Goal: Download file/media

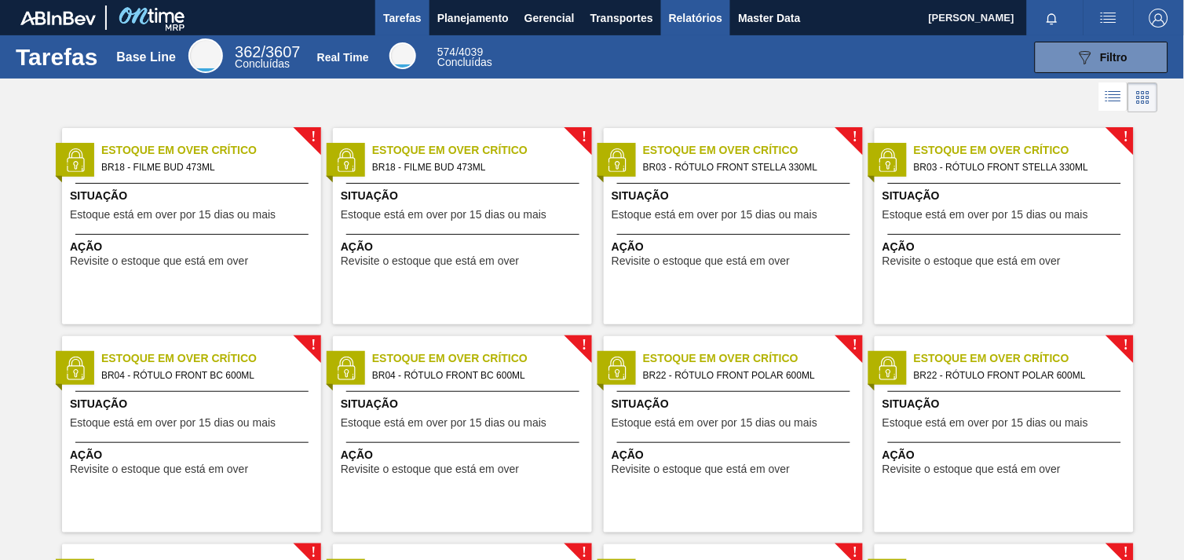
click at [703, 20] on span "Relatórios" at bounding box center [695, 18] width 53 height 19
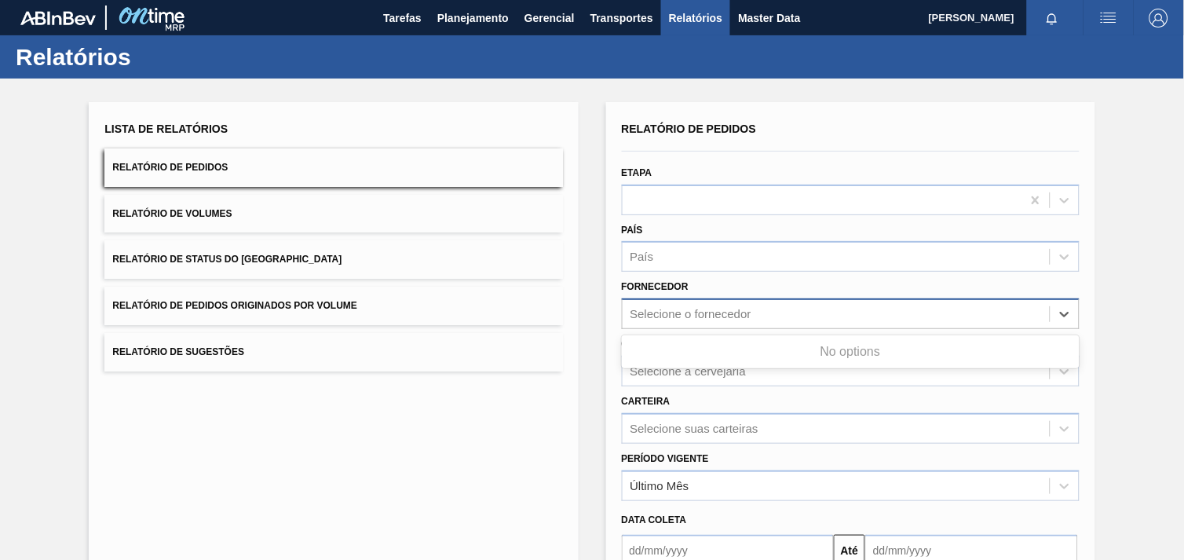
click at [713, 317] on div "Selecione o fornecedor" at bounding box center [690, 314] width 121 height 13
paste input "280389"
type input "280389"
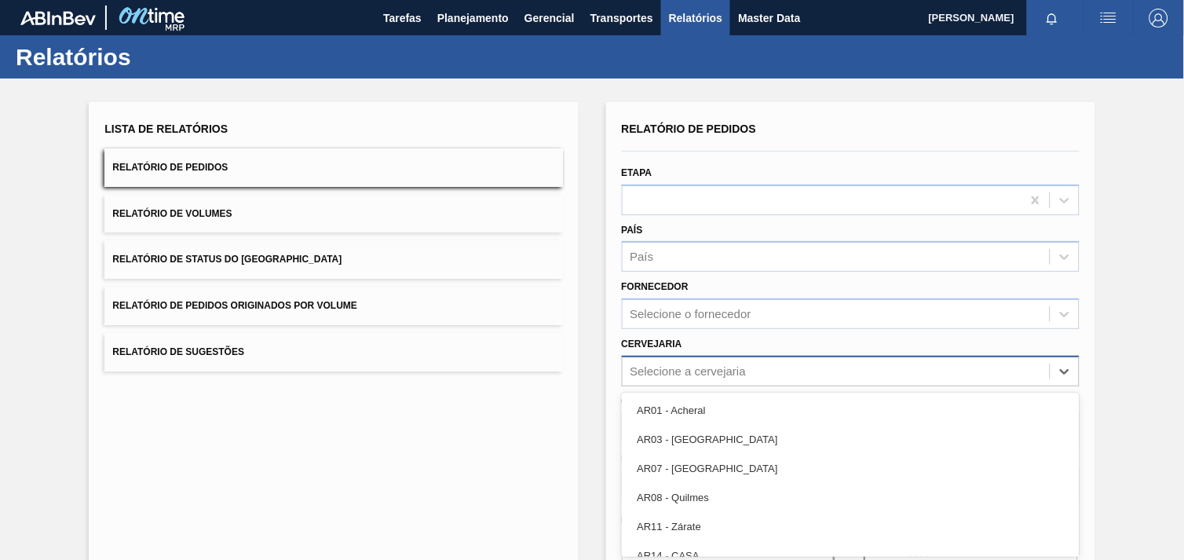
click at [710, 378] on div "option AR01 - Acheral focused, 1 of 92. 92 results available. Use Up and Down t…" at bounding box center [851, 371] width 458 height 31
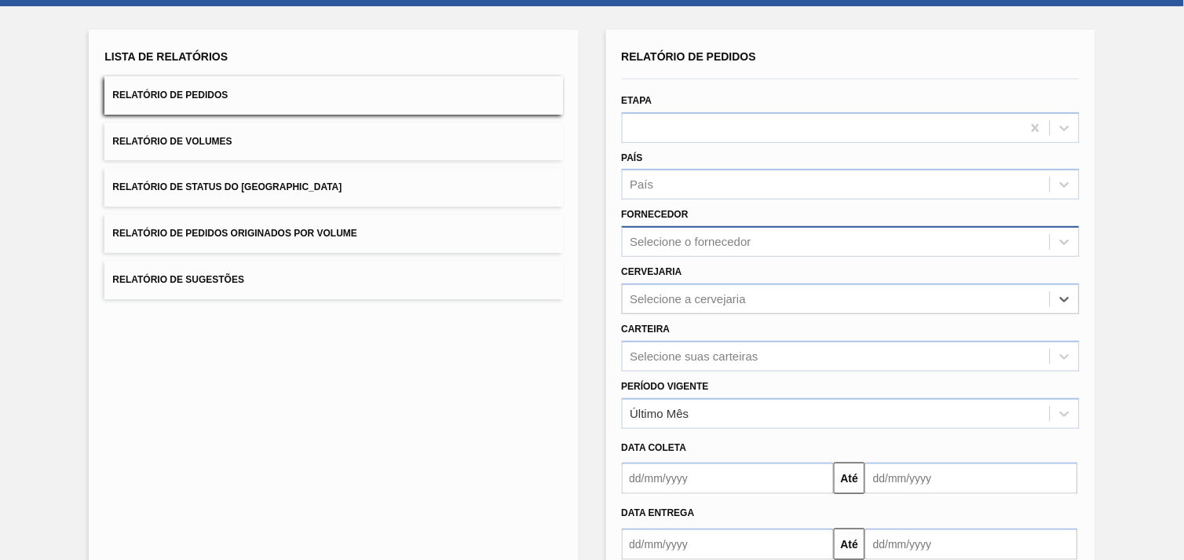
click at [718, 228] on div "Selecione o fornecedor" at bounding box center [851, 241] width 458 height 31
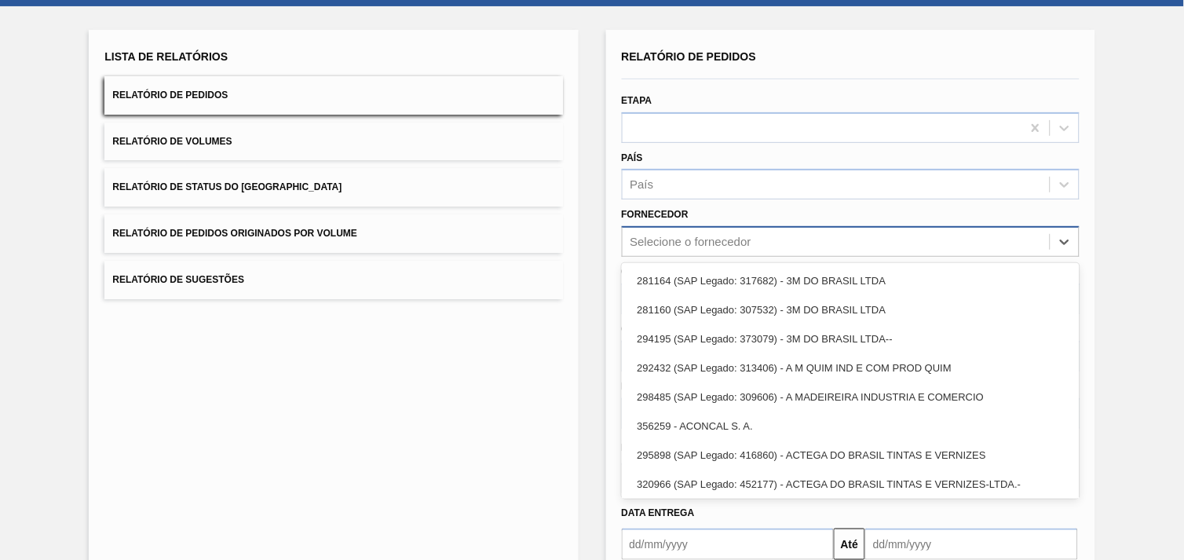
paste input "320622"
type input "320622"
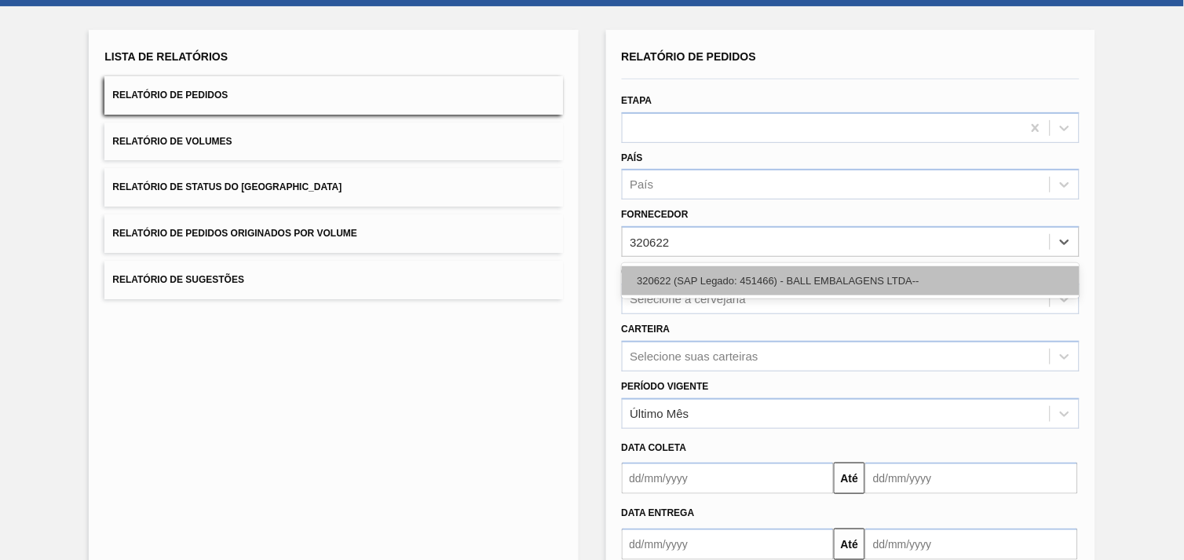
click at [719, 272] on div "320622 (SAP Legado: 451466) - BALL EMBALAGENS LTDA--" at bounding box center [851, 280] width 458 height 29
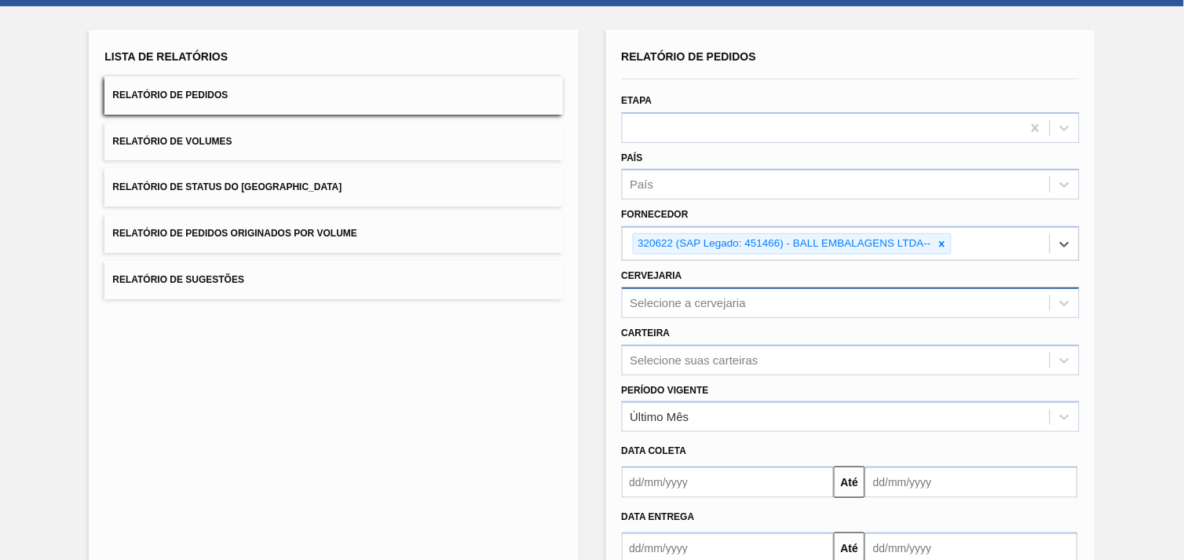
click at [719, 300] on div "Selecione a cervejaria" at bounding box center [688, 302] width 116 height 13
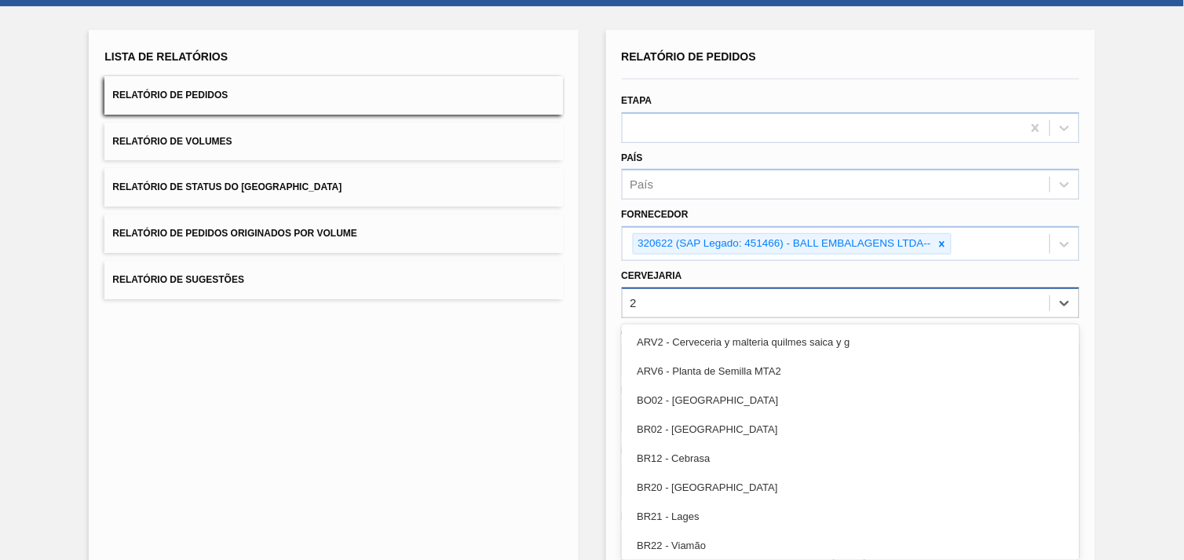
type input "28"
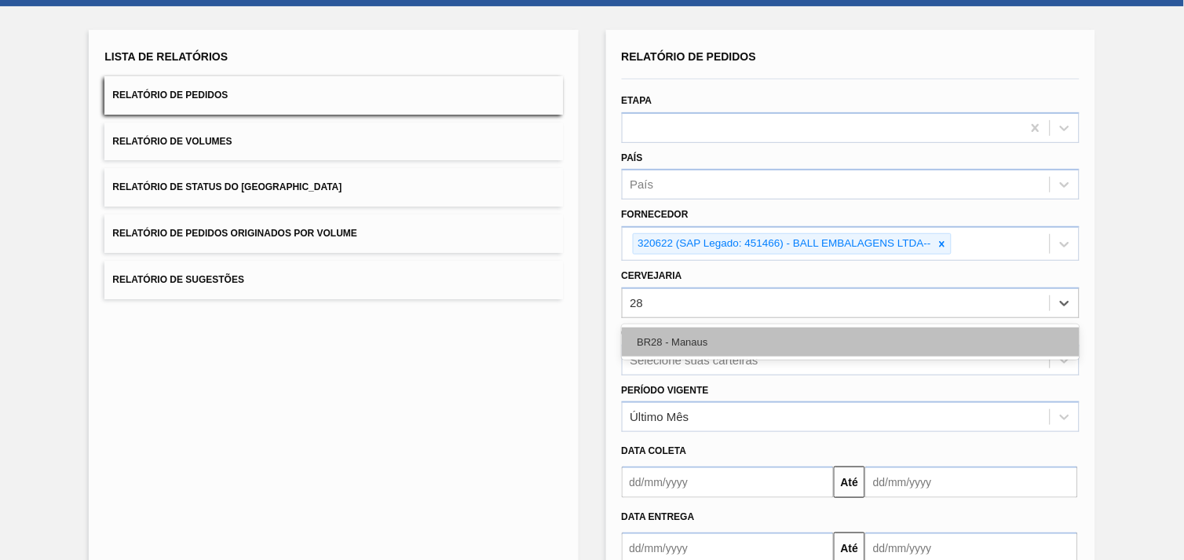
click at [712, 343] on div "BR28 - Manaus" at bounding box center [851, 341] width 458 height 29
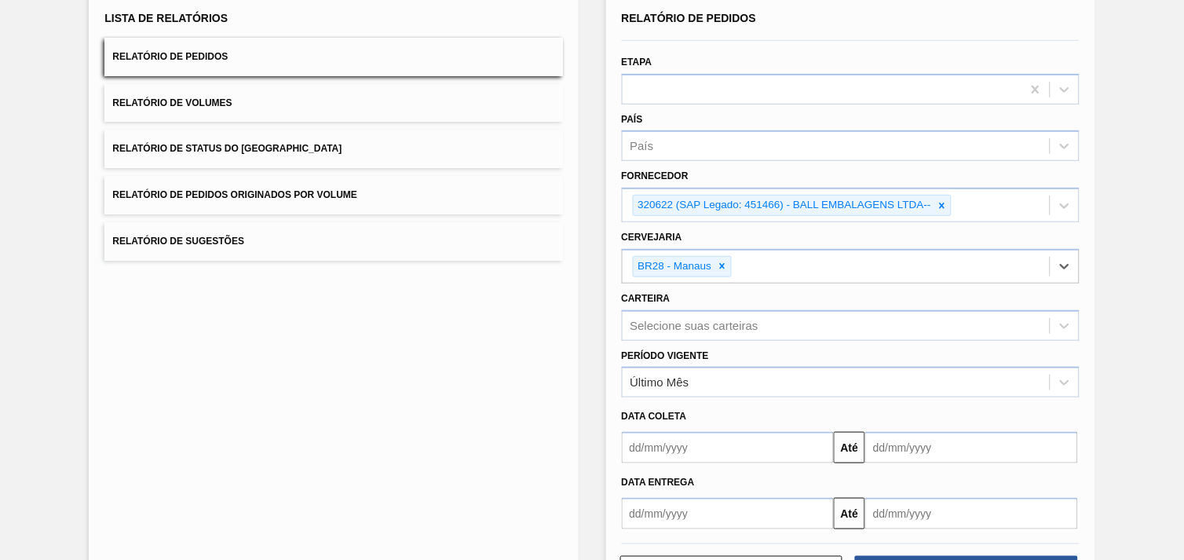
scroll to position [170, 0]
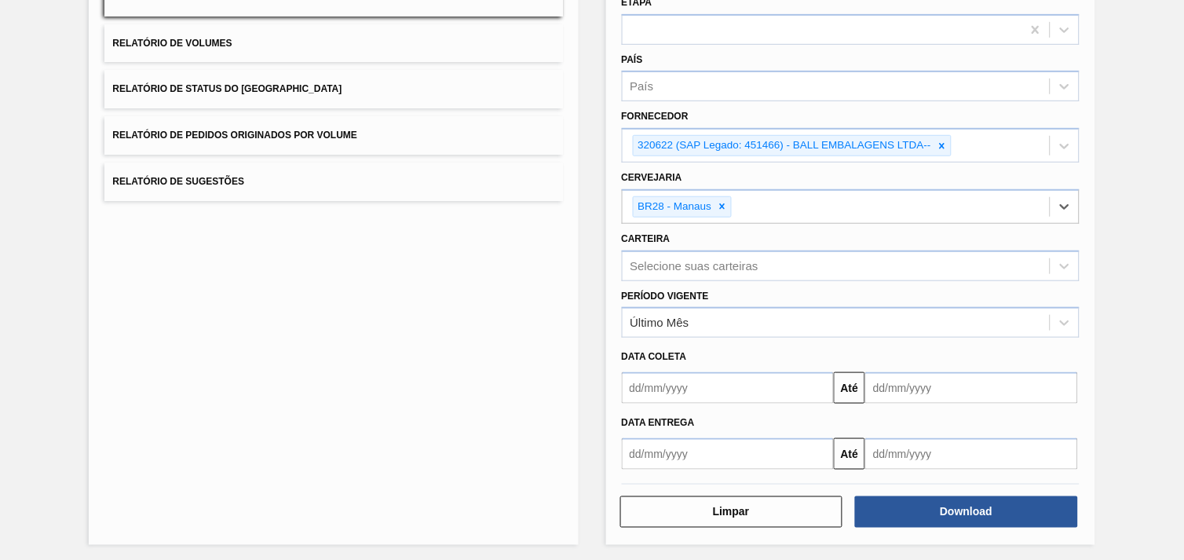
click at [1032, 526] on div "Relatório de Pedidos Etapa País País Fornecedor 320622 (SAP Legado: 451466) - B…" at bounding box center [850, 238] width 489 height 613
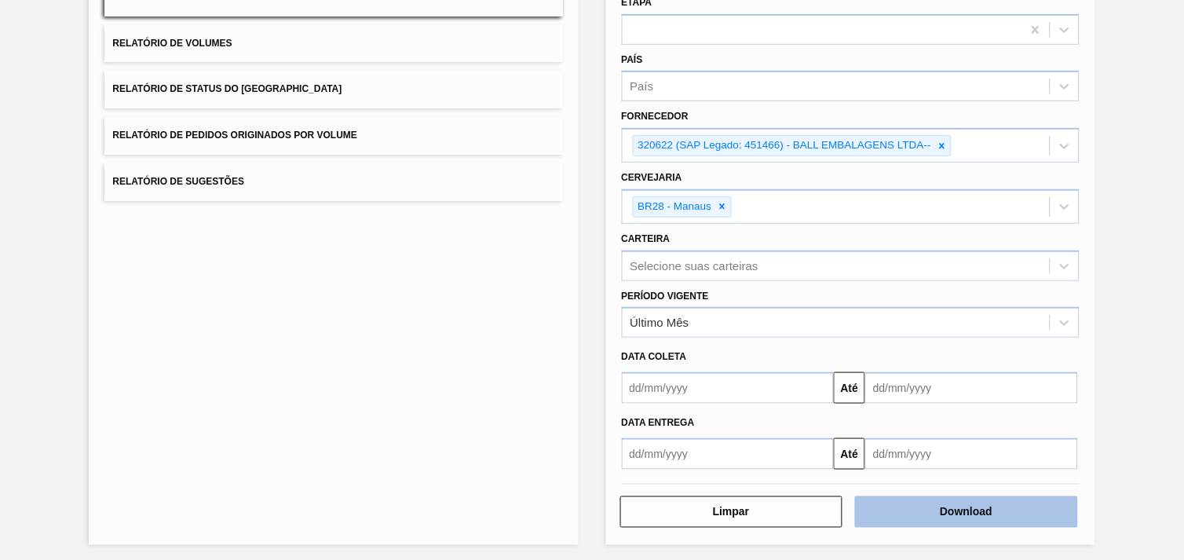
click at [1028, 514] on button "Download" at bounding box center [966, 511] width 223 height 31
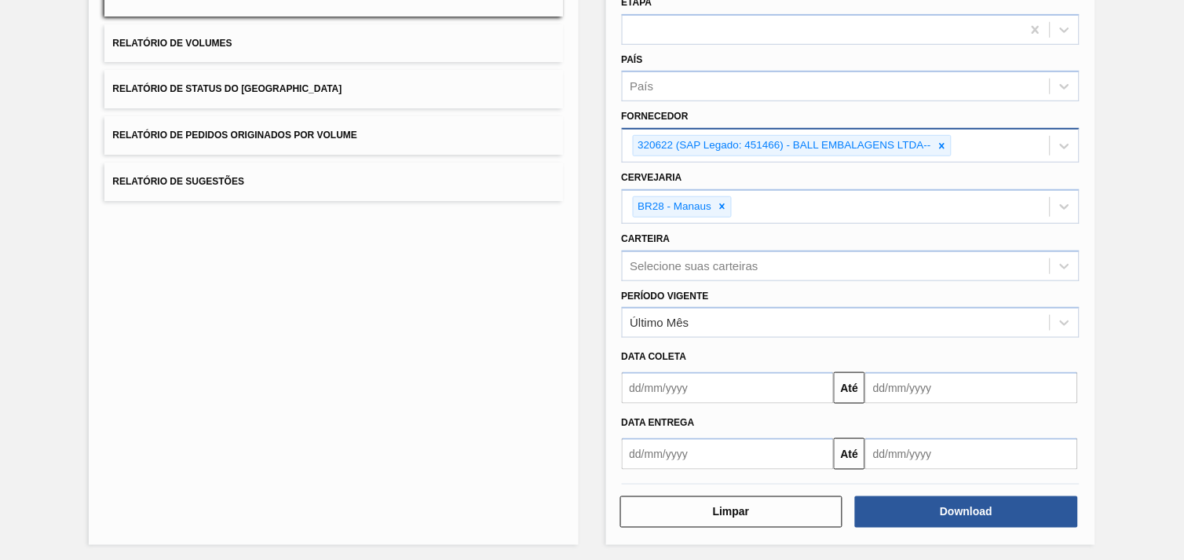
click at [944, 143] on icon at bounding box center [942, 145] width 5 height 5
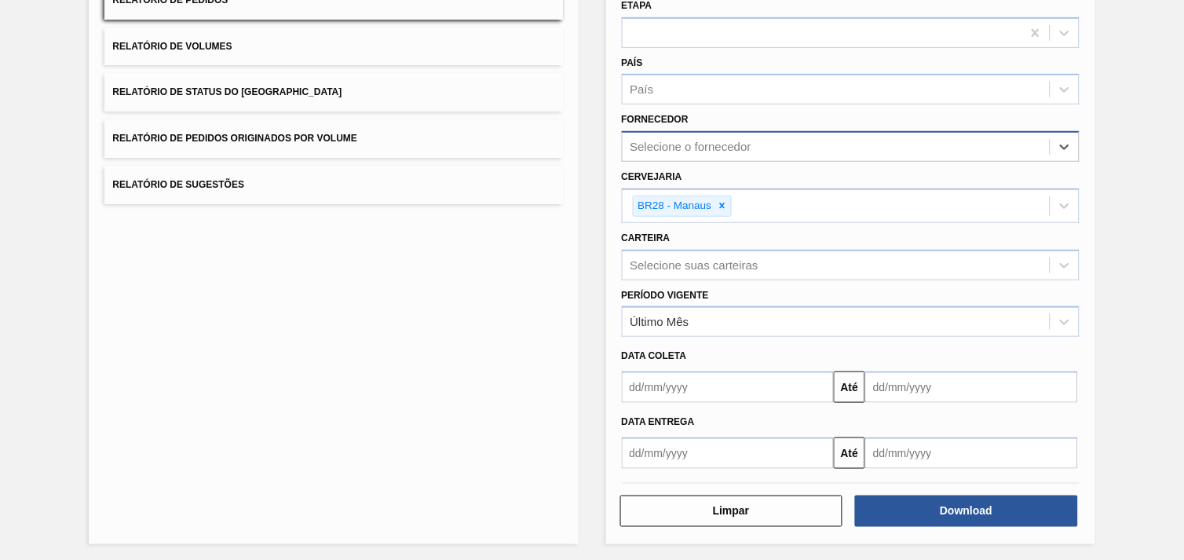
paste input "320622"
type input "320622"
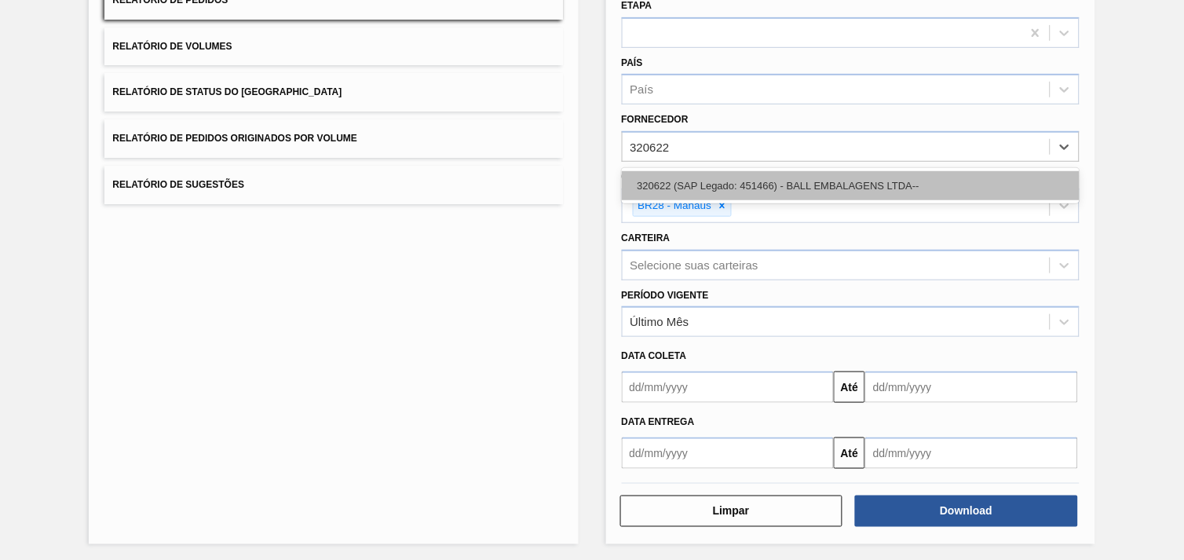
click at [896, 177] on div "320622 (SAP Legado: 451466) - BALL EMBALAGENS LTDA--" at bounding box center [851, 185] width 458 height 29
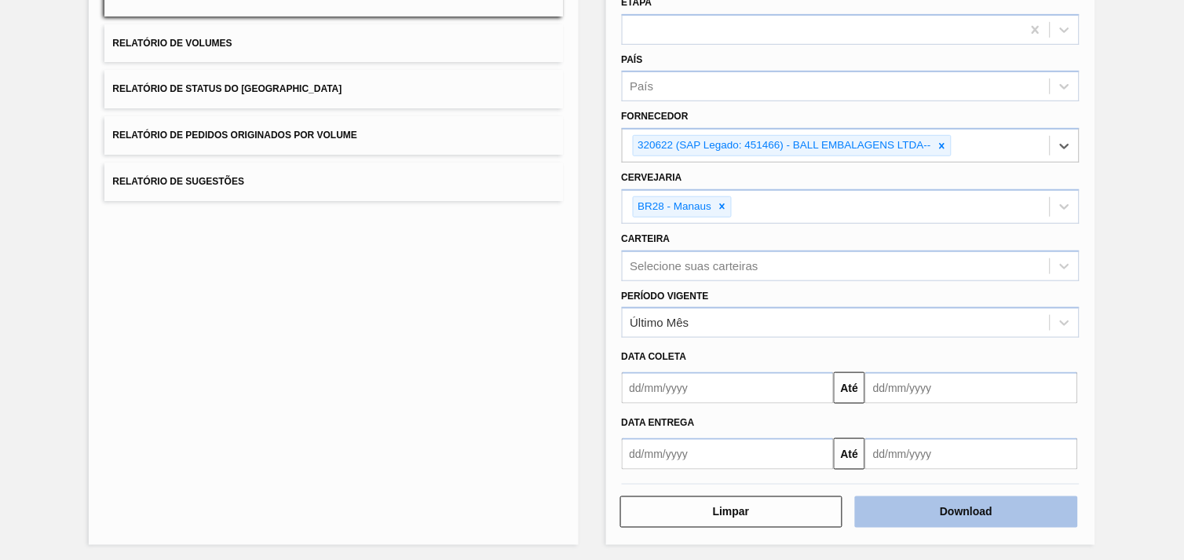
click at [990, 501] on button "Download" at bounding box center [966, 511] width 223 height 31
